Goal: Transaction & Acquisition: Purchase product/service

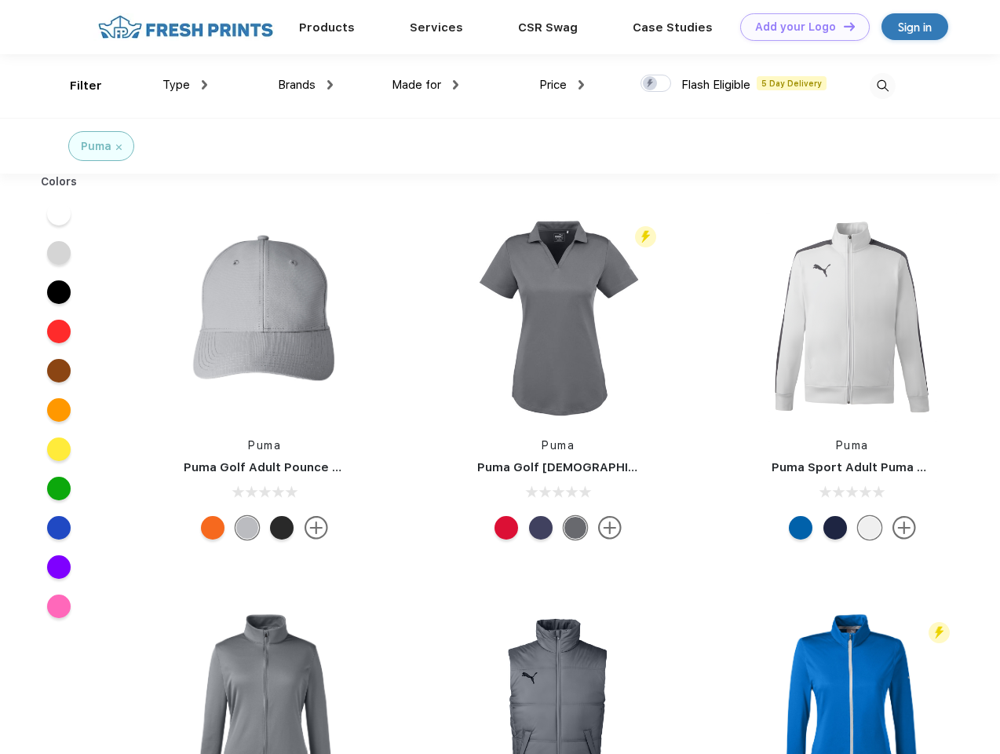
scroll to position [1, 0]
click at [799, 27] on link "Add your Logo Design Tool" at bounding box center [805, 26] width 130 height 27
click at [0, 0] on div "Design Tool" at bounding box center [0, 0] width 0 height 0
click at [842, 26] on link "Add your Logo Design Tool" at bounding box center [805, 26] width 130 height 27
click at [75, 86] on div "Filter" at bounding box center [86, 86] width 32 height 18
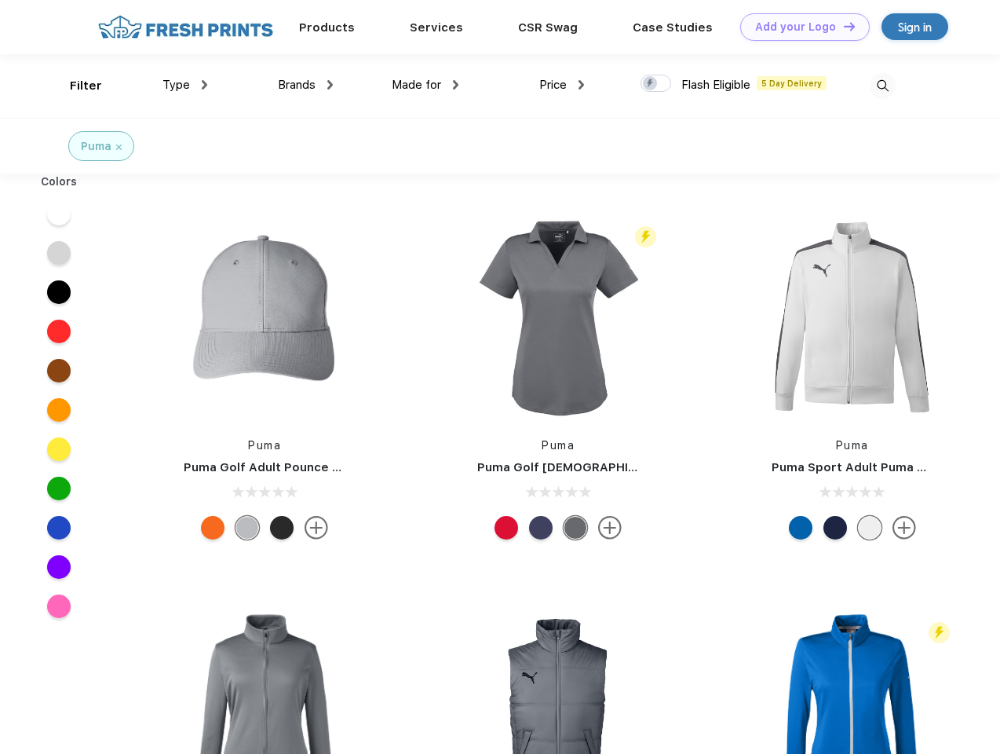
click at [185, 85] on span "Type" at bounding box center [176, 85] width 27 height 14
click at [305, 85] on span "Brands" at bounding box center [297, 85] width 38 height 14
click at [426, 85] on span "Made for" at bounding box center [416, 85] width 49 height 14
click at [562, 85] on span "Price" at bounding box center [552, 85] width 27 height 14
click at [656, 84] on div at bounding box center [656, 83] width 31 height 17
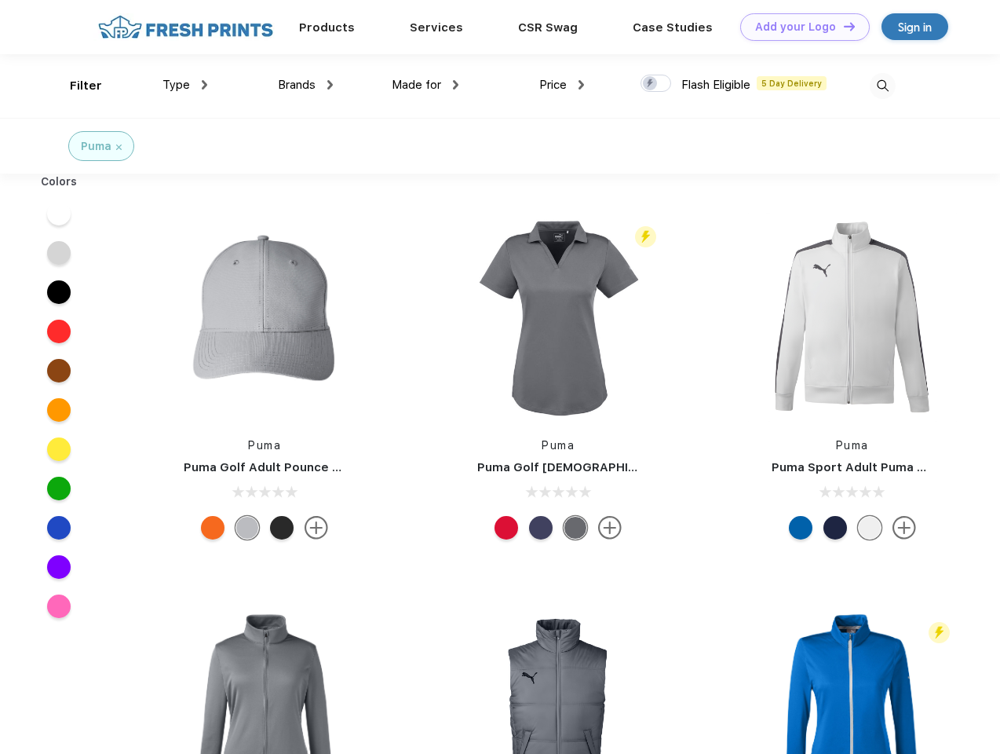
click at [651, 84] on input "checkbox" at bounding box center [646, 79] width 10 height 10
click at [882, 86] on img at bounding box center [883, 86] width 26 height 26
